Goal: Find specific page/section: Find specific page/section

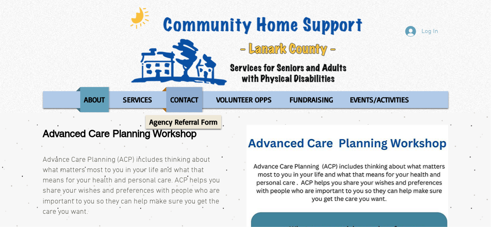
click at [182, 98] on p "CONTACT" at bounding box center [184, 99] width 35 height 25
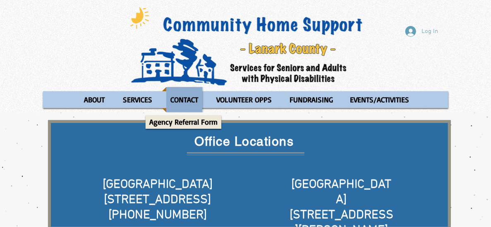
click at [181, 101] on p "CONTACT" at bounding box center [184, 99] width 35 height 25
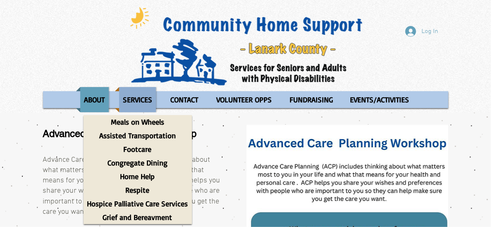
click at [147, 99] on p "SERVICES" at bounding box center [137, 99] width 37 height 25
